Goal: Find specific page/section: Find specific page/section

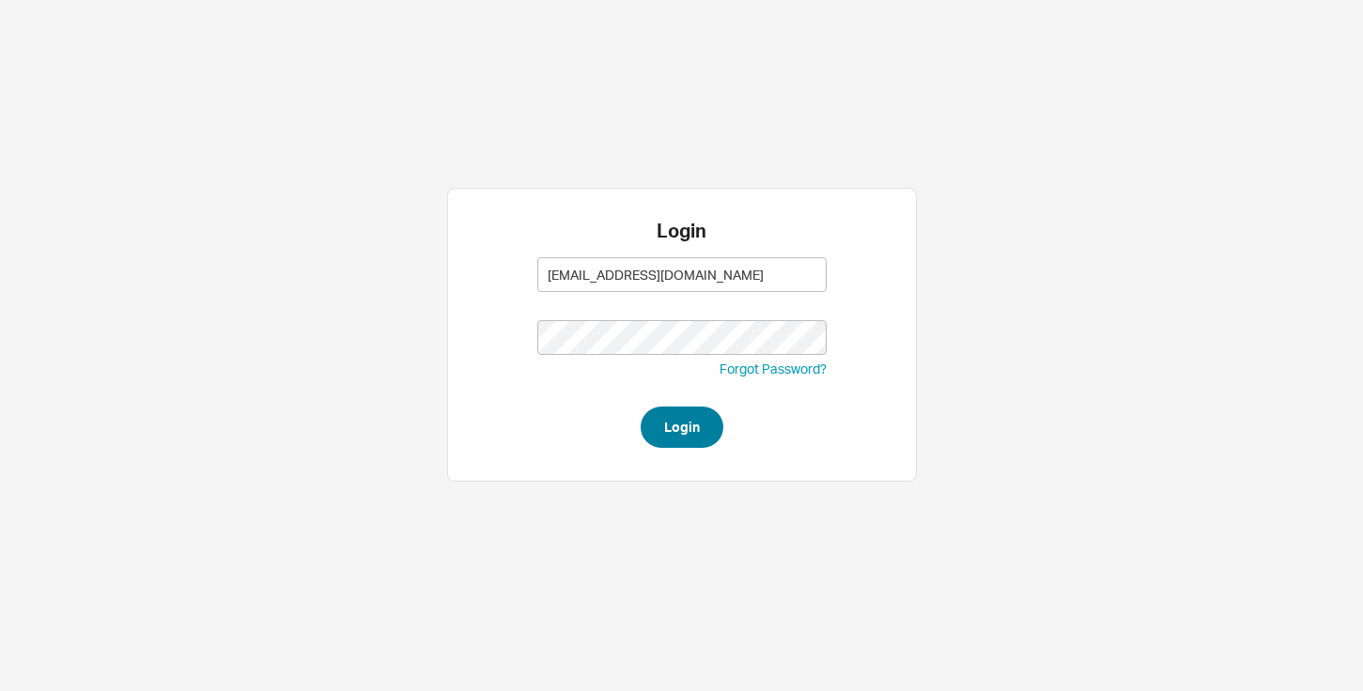
type input "[EMAIL_ADDRESS][DOMAIN_NAME]"
click at [667, 426] on button "Login" at bounding box center [681, 427] width 83 height 41
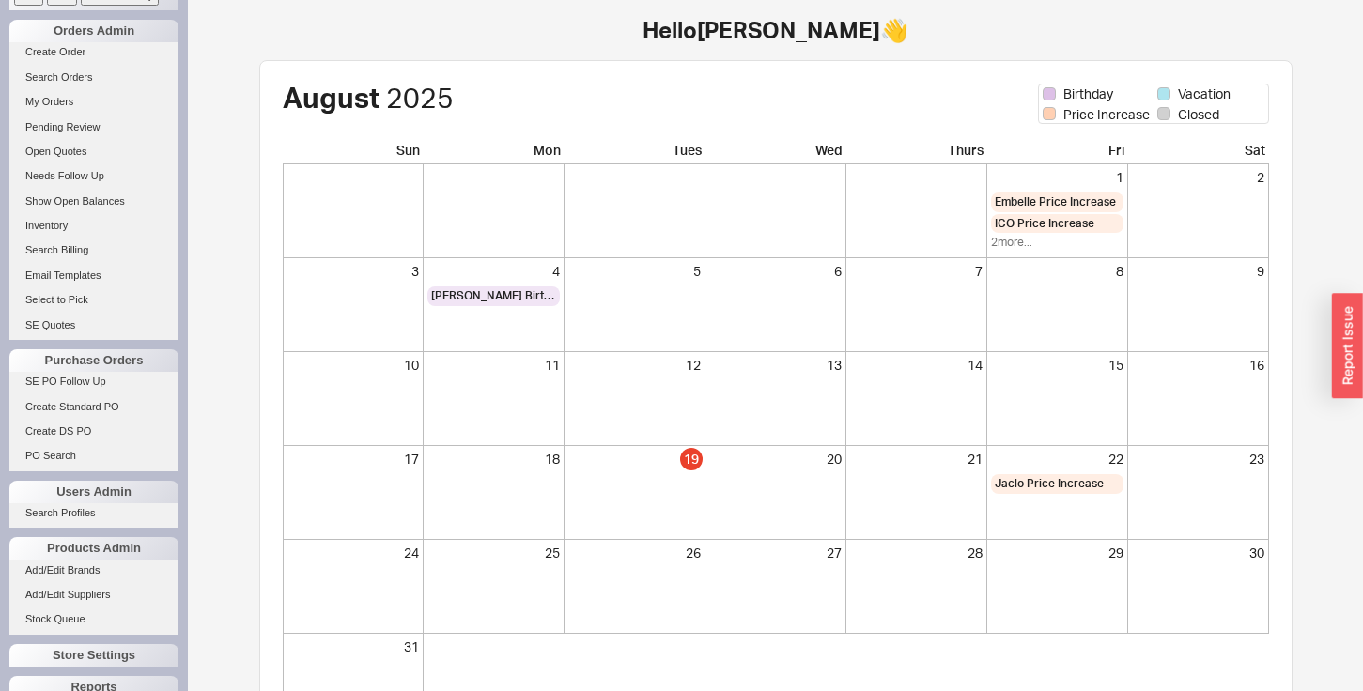
scroll to position [156, 0]
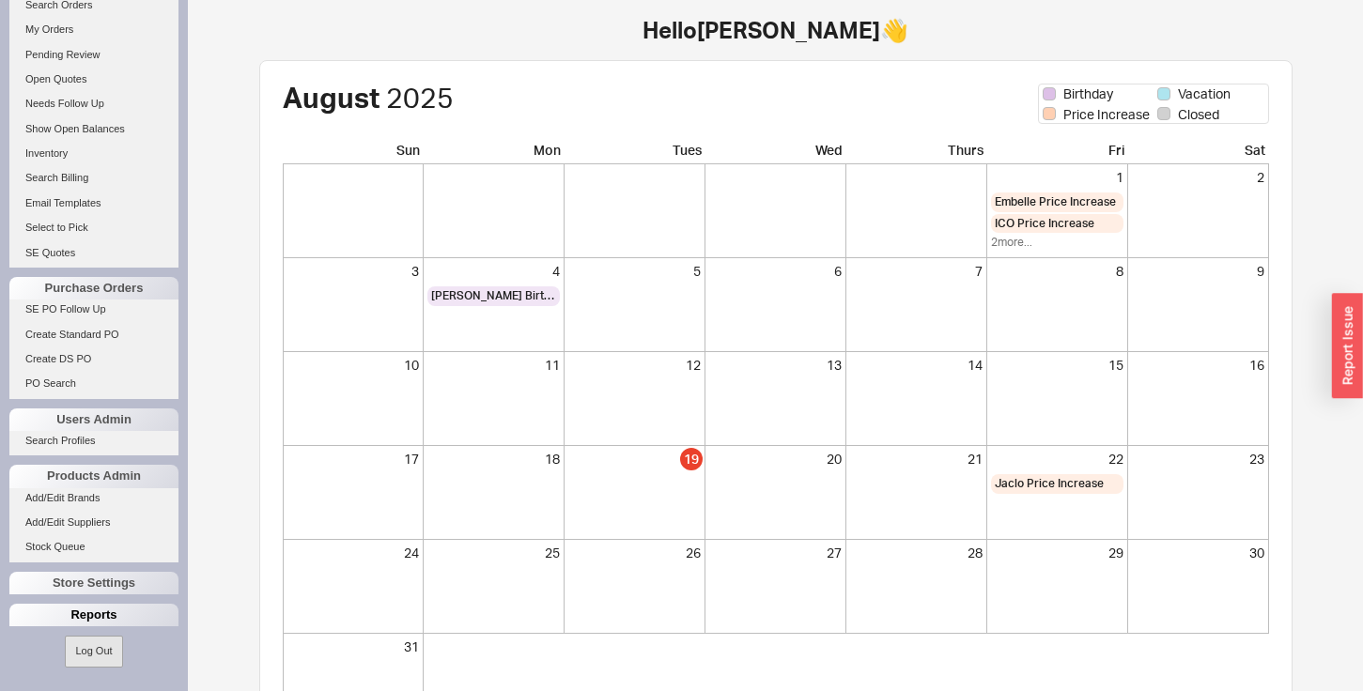
click at [75, 612] on div "Reports" at bounding box center [93, 615] width 169 height 23
click at [82, 661] on link "Total Sales Reports" at bounding box center [93, 662] width 169 height 20
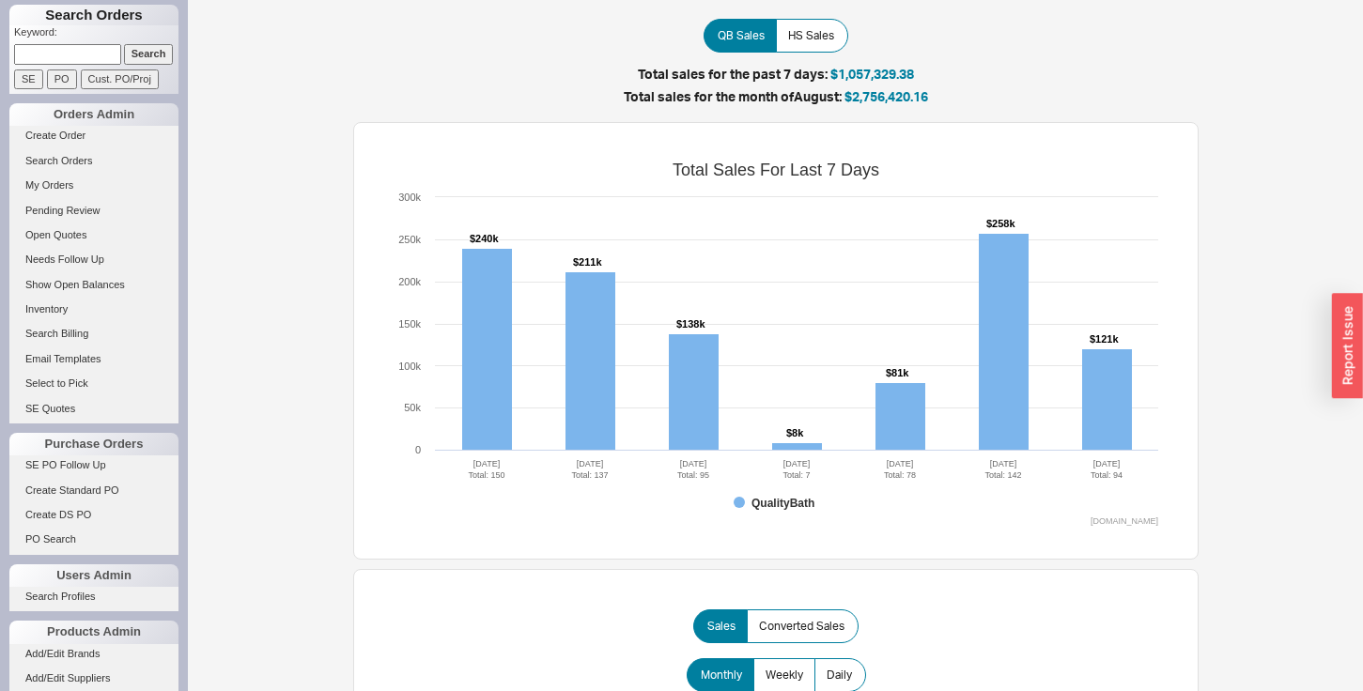
scroll to position [156, 0]
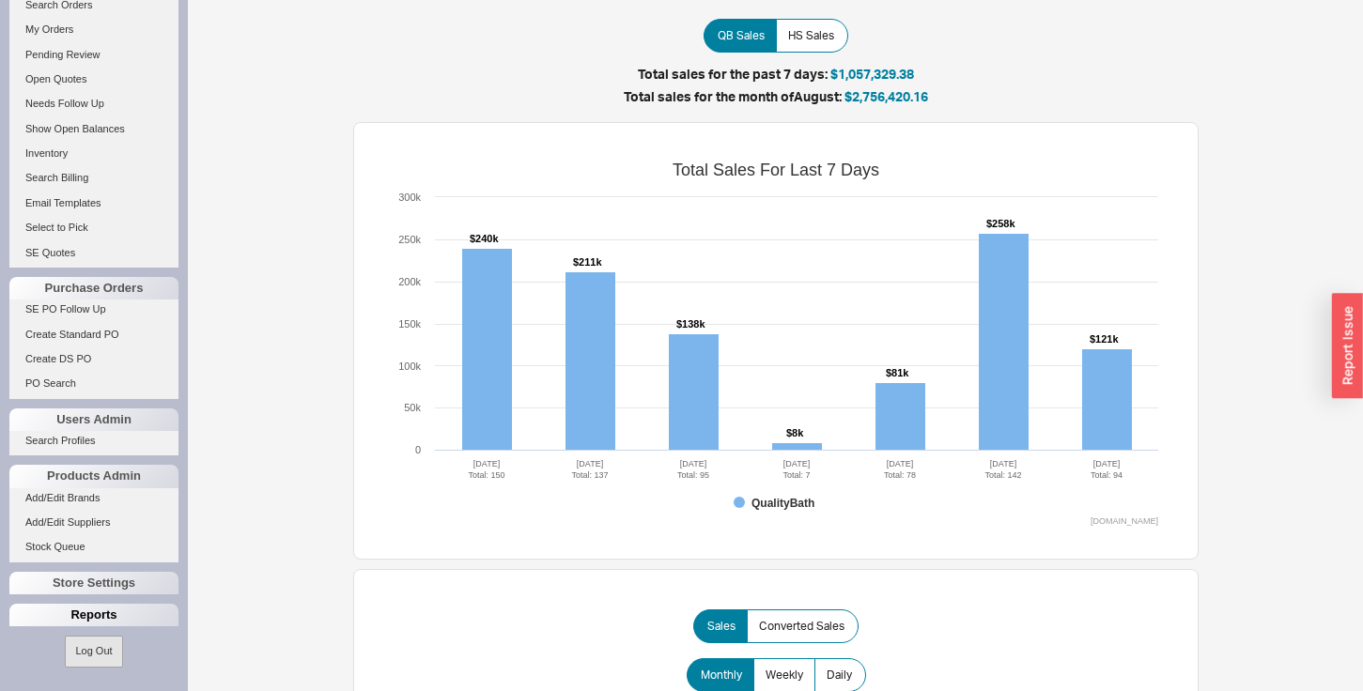
click at [84, 618] on div "Reports" at bounding box center [93, 615] width 169 height 23
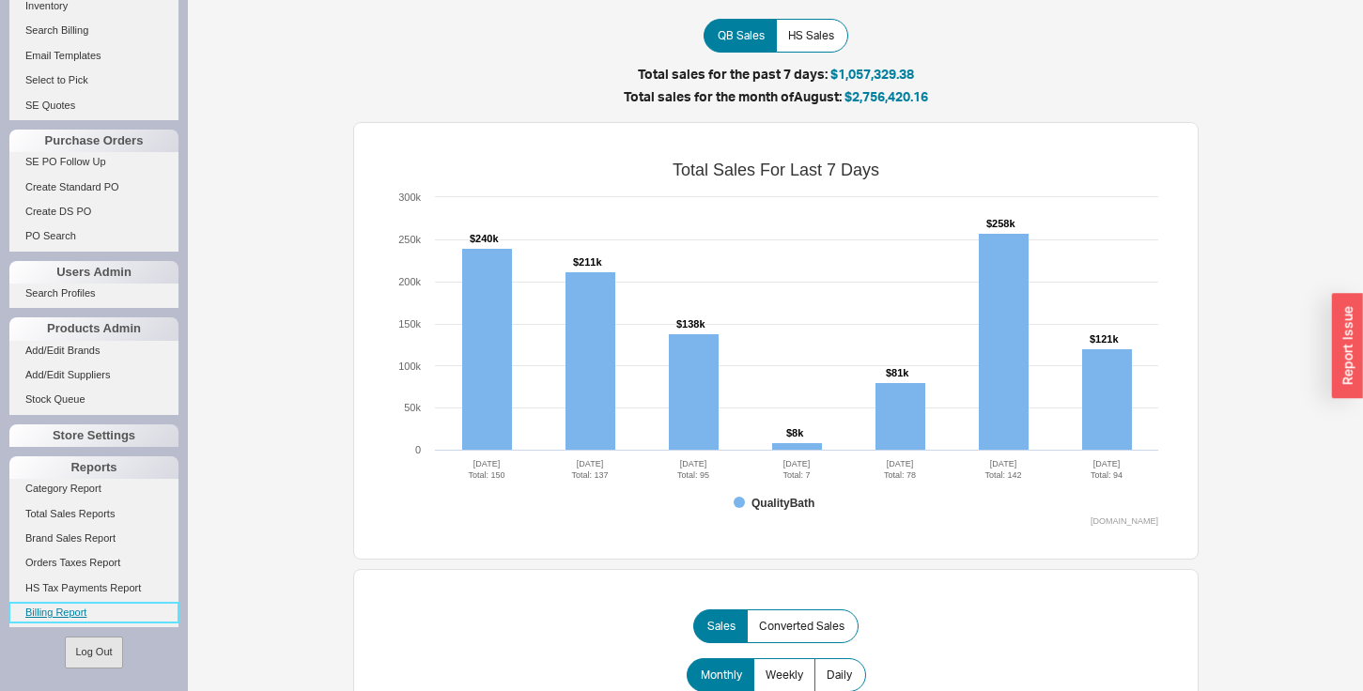
click at [74, 609] on link "Billing Report" at bounding box center [93, 613] width 169 height 20
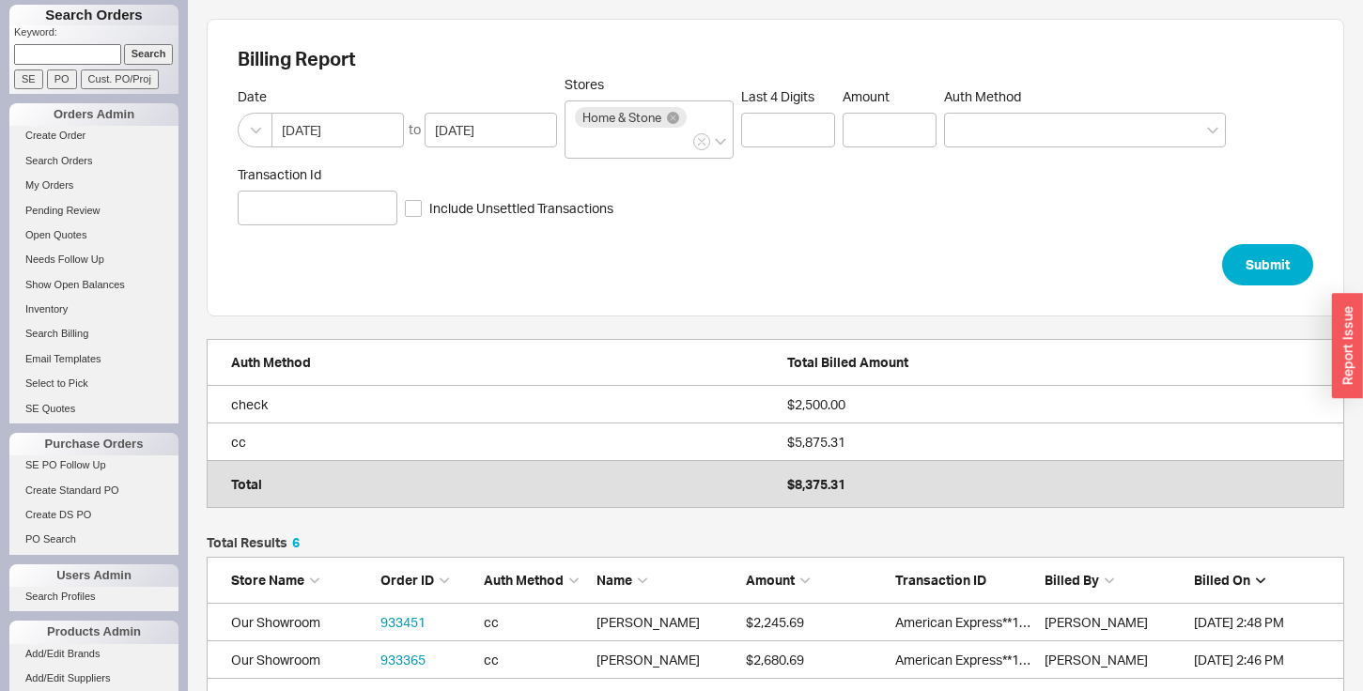
scroll to position [293, 1137]
